Goal: Task Accomplishment & Management: Manage account settings

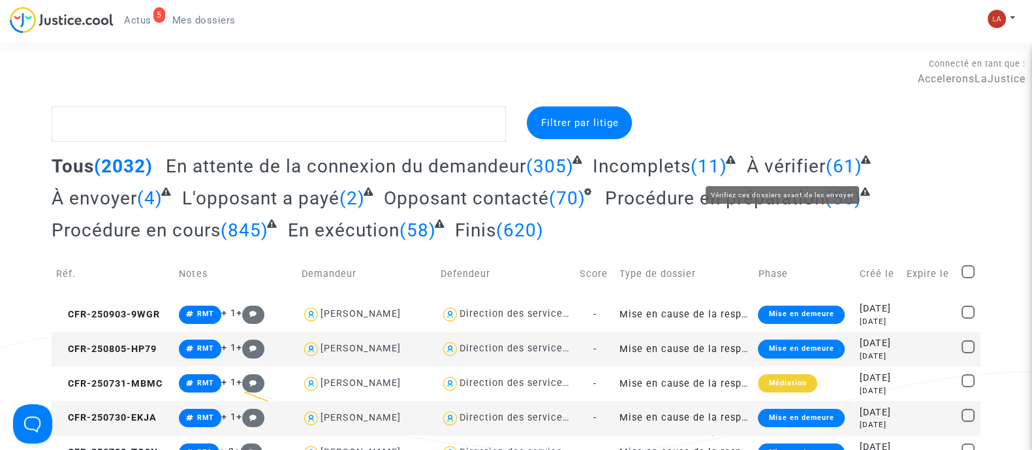
click at [791, 169] on span "À vérifier" at bounding box center [786, 166] width 79 height 22
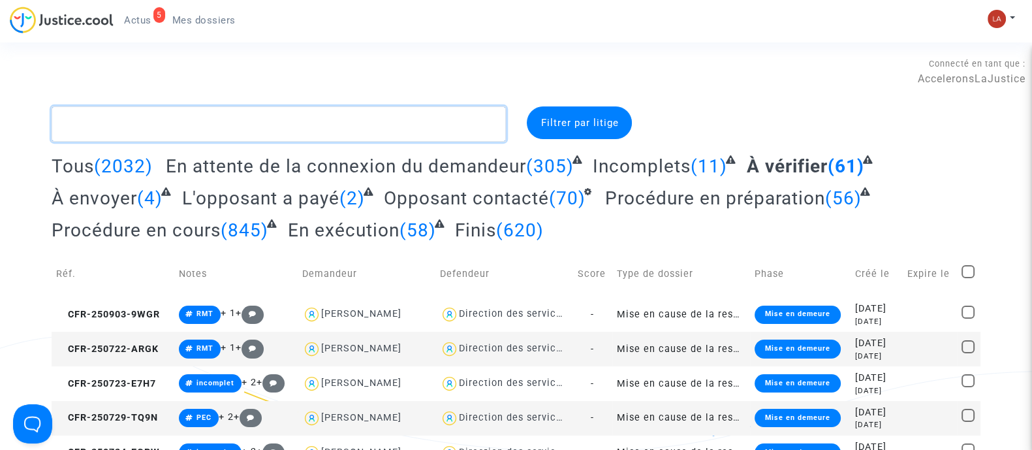
click at [236, 114] on textarea at bounding box center [279, 123] width 454 height 35
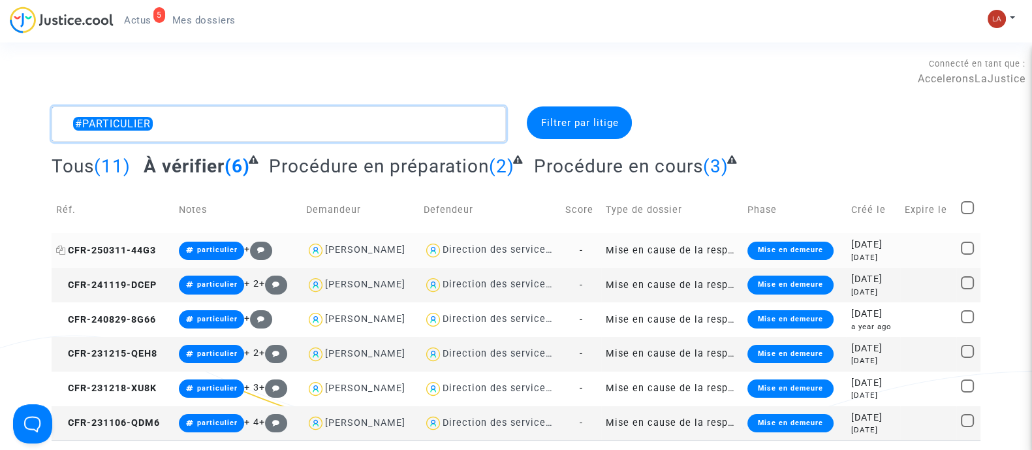
type textarea "#PARTICULIER"
click at [156, 247] on span "CFR-250311-44G3" at bounding box center [106, 250] width 100 height 11
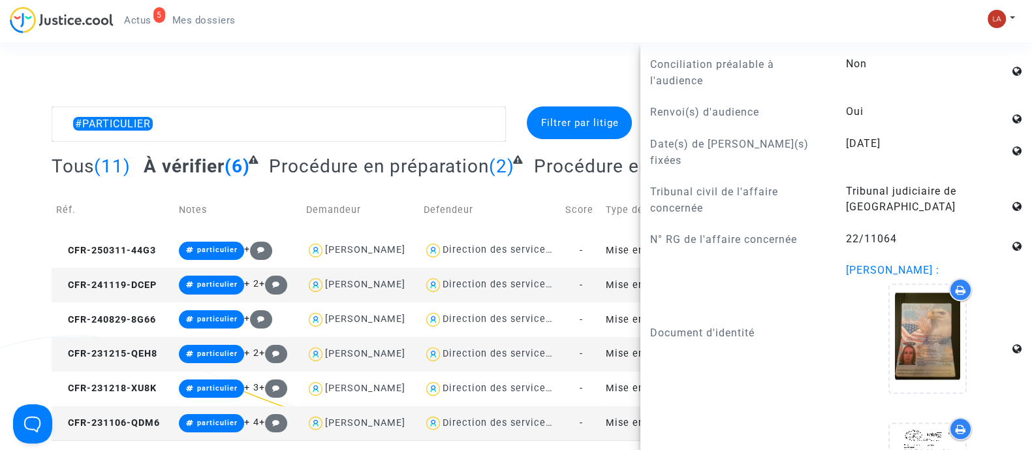
scroll to position [2285, 0]
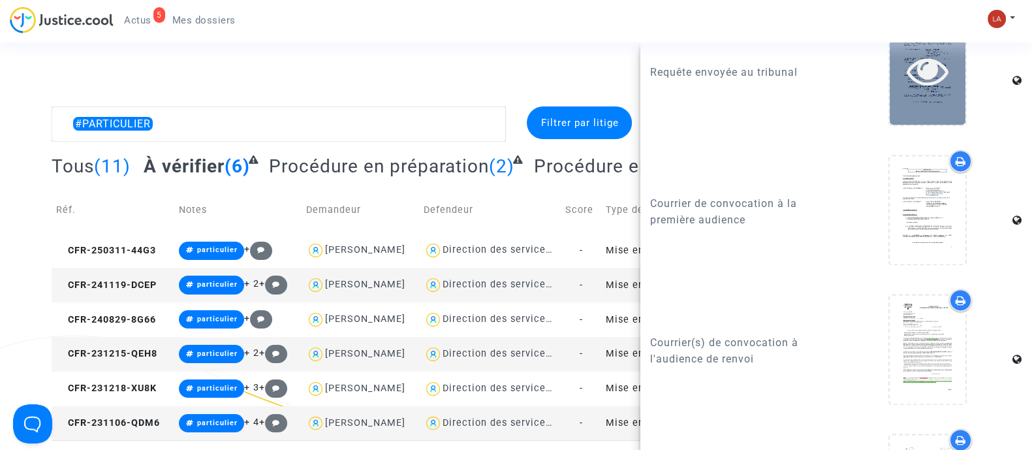
click at [919, 114] on div at bounding box center [928, 70] width 76 height 108
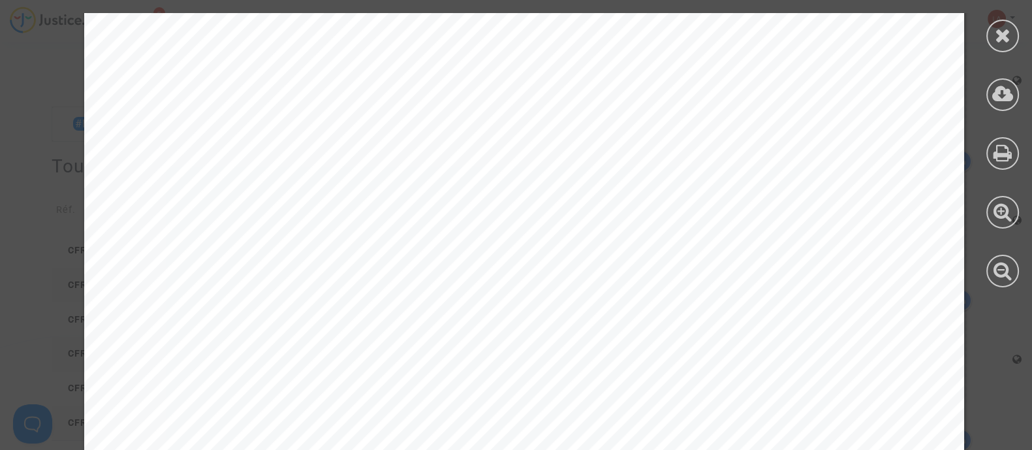
scroll to position [898, 0]
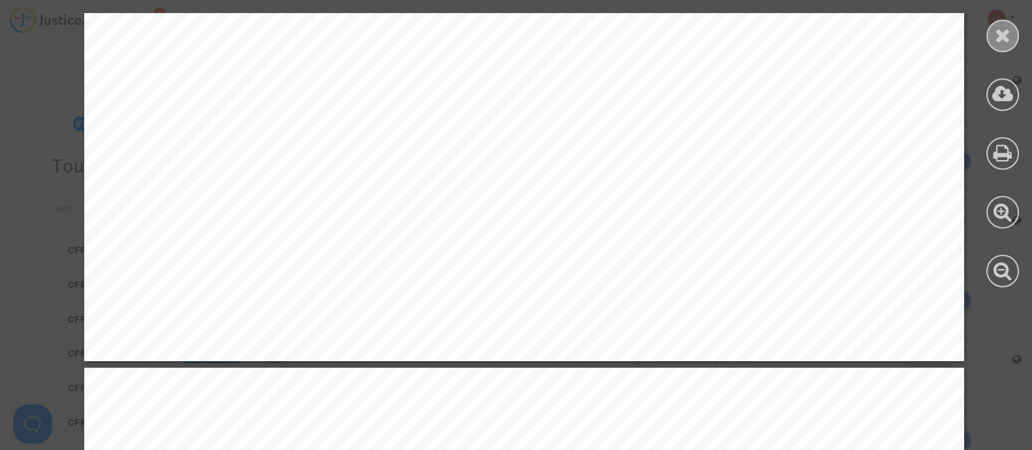
click at [998, 33] on icon at bounding box center [1003, 35] width 16 height 20
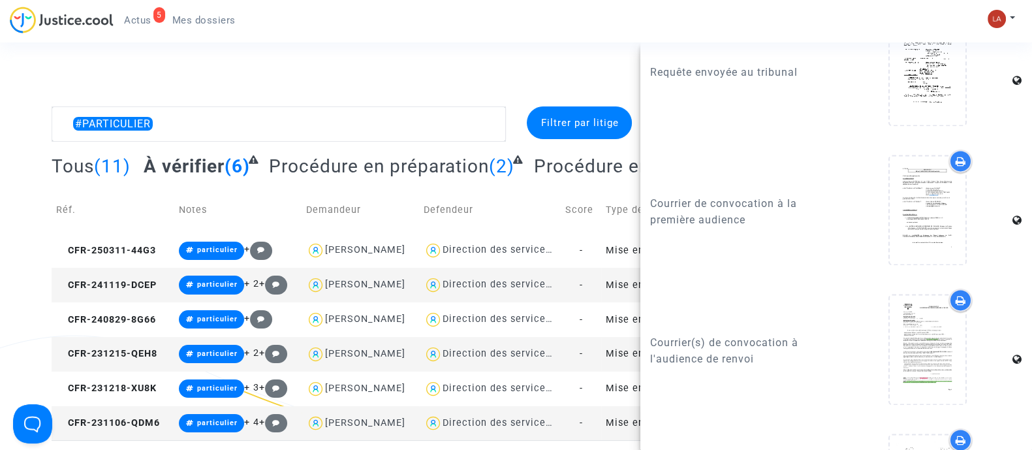
click at [1002, 7] on div "5 Actus Mes dossiers Mon profil Changer de compte Paramètres Déconnexion" at bounding box center [516, 25] width 1032 height 36
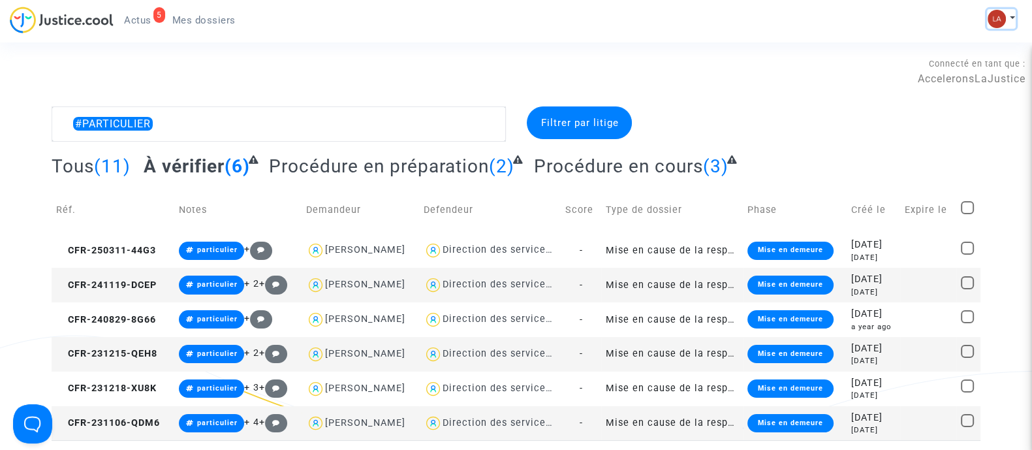
click at [1003, 19] on img at bounding box center [997, 19] width 18 height 18
click at [943, 69] on link "Changer de compte" at bounding box center [950, 67] width 132 height 21
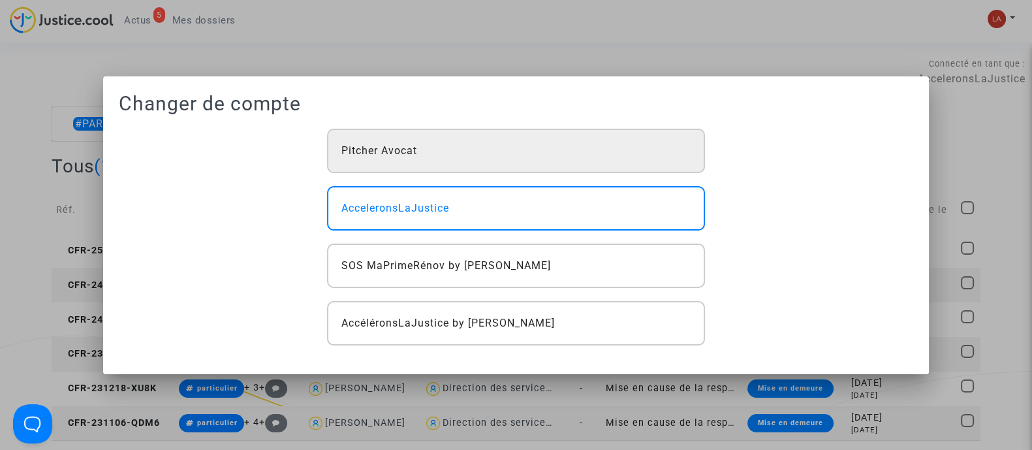
click at [588, 150] on div "Pitcher Avocat" at bounding box center [515, 151] width 377 height 44
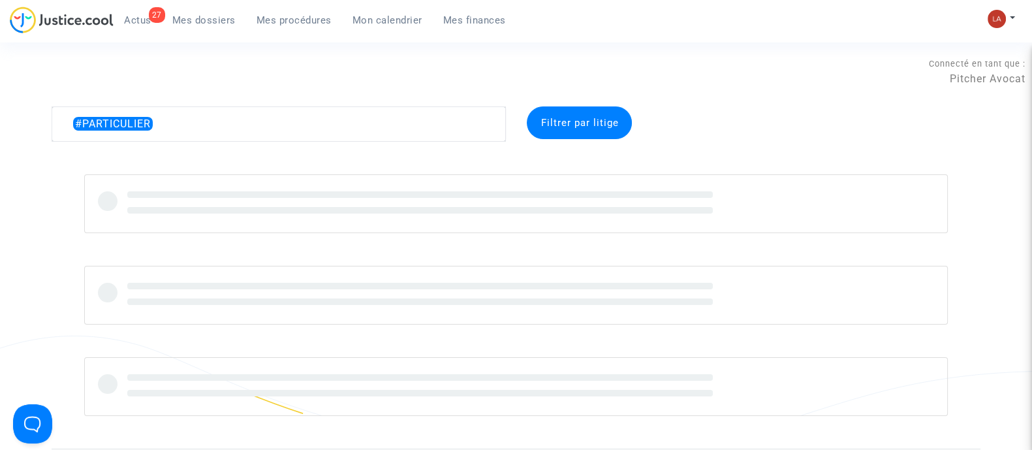
click at [329, 25] on span "Mes procédures" at bounding box center [294, 20] width 75 height 12
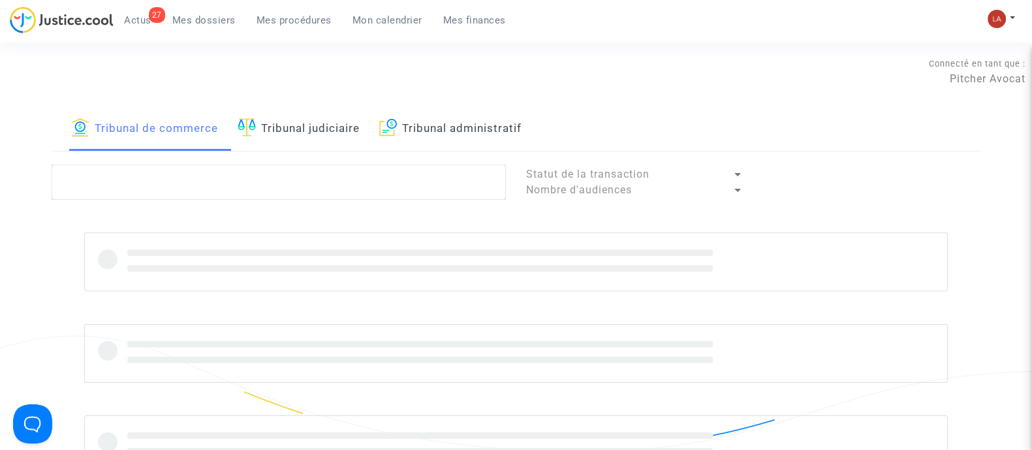
click at [328, 129] on link "Tribunal judiciaire" at bounding box center [299, 128] width 122 height 44
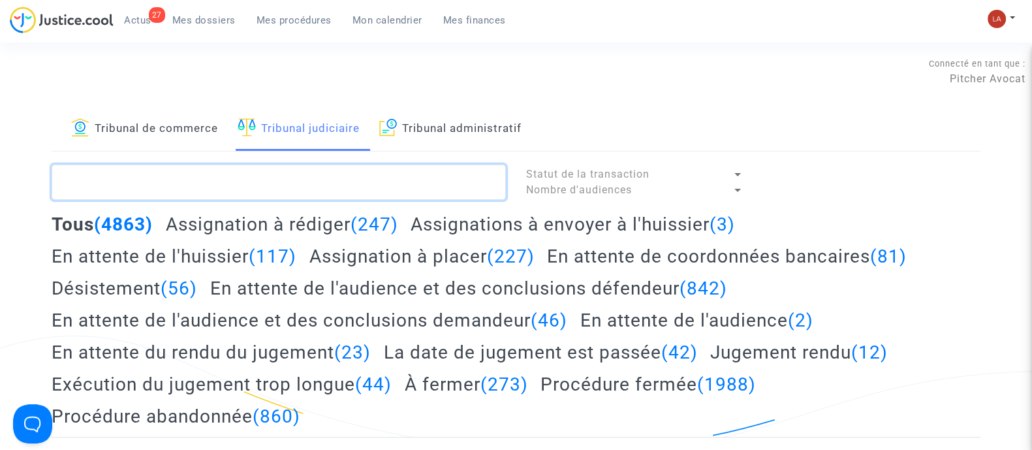
click at [325, 196] on textarea at bounding box center [279, 182] width 454 height 35
